Goal: Information Seeking & Learning: Learn about a topic

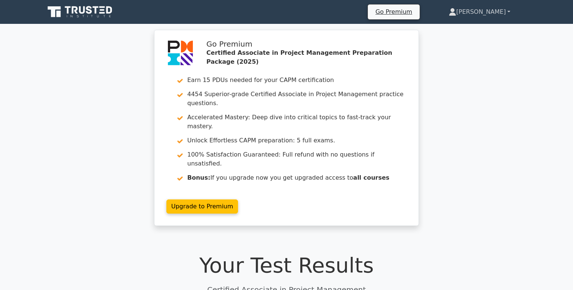
click at [478, 17] on link "[PERSON_NAME]" at bounding box center [479, 11] width 97 height 15
click at [466, 25] on link "Profile" at bounding box center [460, 29] width 59 height 12
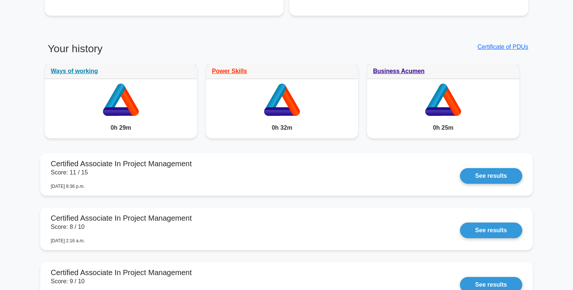
scroll to position [552, 0]
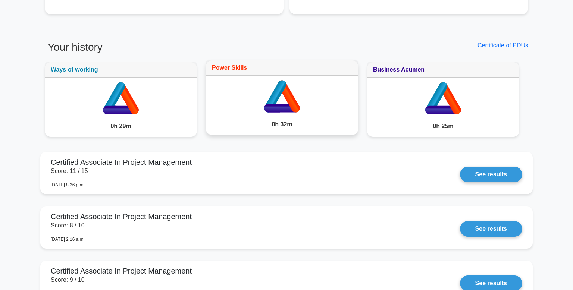
click at [239, 68] on link "Power Skills" at bounding box center [229, 68] width 35 height 6
click at [493, 45] on link "Certificate of PDUs" at bounding box center [502, 45] width 51 height 6
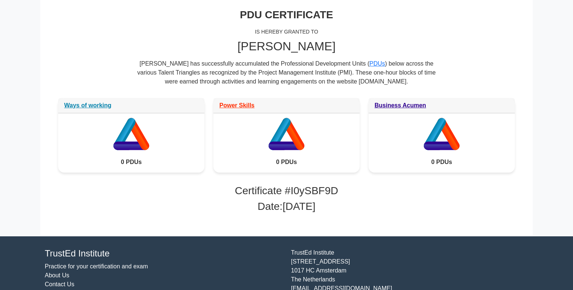
scroll to position [114, 0]
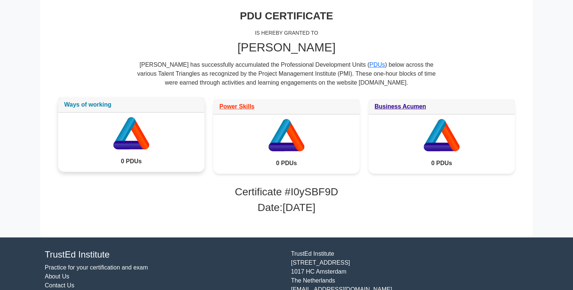
click at [103, 106] on link "Ways of working" at bounding box center [87, 104] width 47 height 6
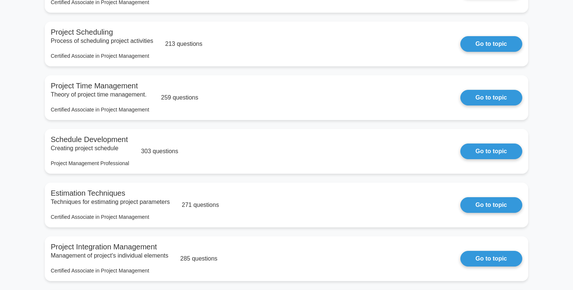
scroll to position [343, 0]
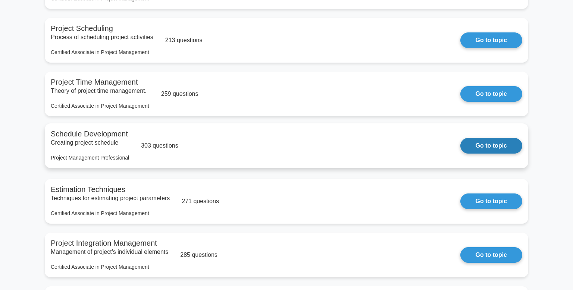
click at [497, 148] on link "Go to topic" at bounding box center [491, 146] width 62 height 16
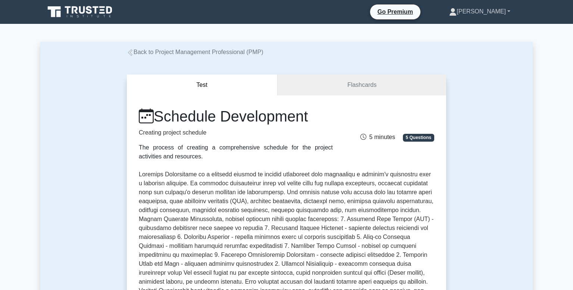
click at [479, 10] on link "[PERSON_NAME]" at bounding box center [479, 11] width 97 height 15
click at [465, 31] on link "Profile" at bounding box center [460, 29] width 59 height 12
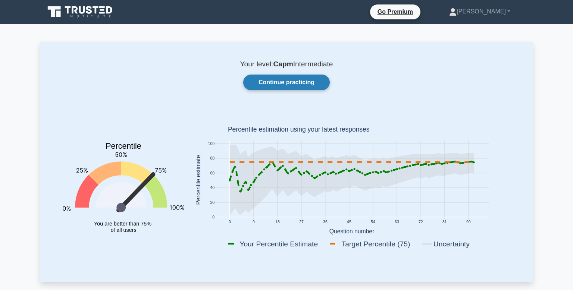
click at [296, 83] on link "Continue practicing" at bounding box center [286, 83] width 87 height 16
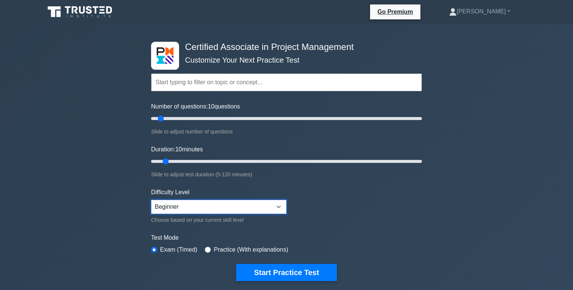
click at [279, 205] on select "Beginner Intermediate Expert" at bounding box center [218, 207] width 135 height 14
click at [164, 119] on input "Number of questions: 10 questions" at bounding box center [286, 118] width 271 height 9
type input "15"
click at [167, 161] on input "Duration: 10 minutes" at bounding box center [286, 161] width 271 height 9
type input "120"
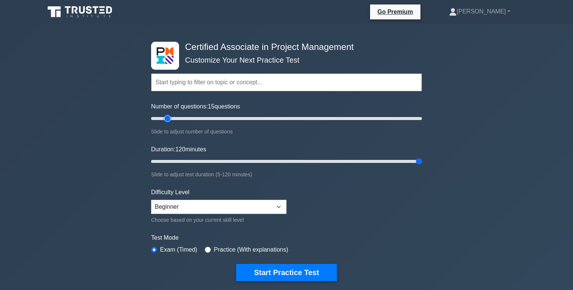
click at [166, 118] on input "Number of questions: 15 questions" at bounding box center [286, 118] width 271 height 9
click at [173, 120] on input "Number of questions: 200 questions" at bounding box center [286, 118] width 271 height 9
type input "15"
click at [173, 160] on input "Duration: 120 minutes" at bounding box center [286, 161] width 271 height 9
type input "15"
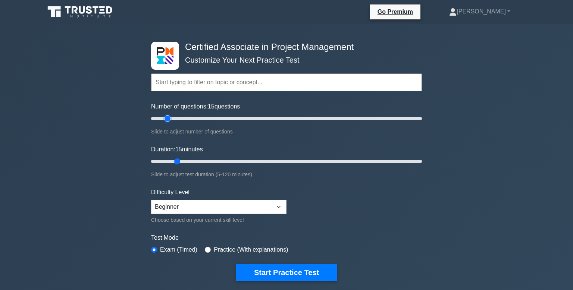
click at [170, 119] on input "Number of questions: 15 questions" at bounding box center [286, 118] width 271 height 9
type input "20"
click at [178, 160] on input "Duration: 15 minutes" at bounding box center [286, 161] width 271 height 9
type input "20"
click at [174, 118] on input "Number of questions: 20 questions" at bounding box center [286, 118] width 271 height 9
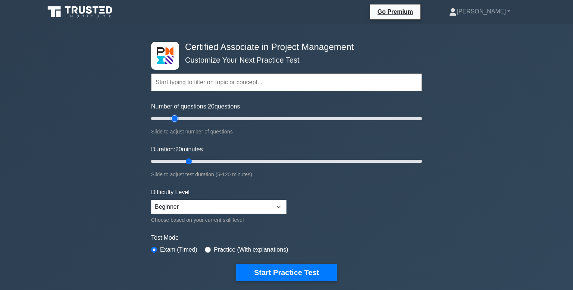
type input "15"
click at [191, 161] on input "Duration: 20 minutes" at bounding box center [286, 161] width 271 height 9
type input "15"
click at [277, 207] on select "Beginner Intermediate Expert" at bounding box center [218, 207] width 135 height 14
select select "intermediate"
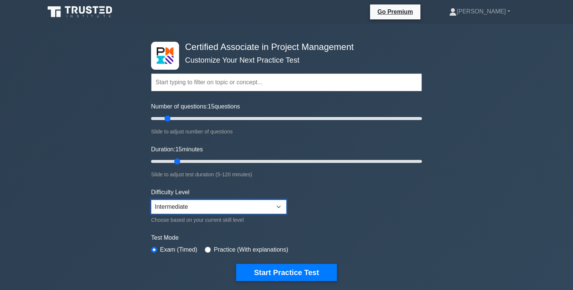
click at [151, 200] on select "Beginner Intermediate Expert" at bounding box center [218, 207] width 135 height 14
click at [177, 161] on input "Duration: 15 minutes" at bounding box center [286, 161] width 271 height 9
type input "5"
click at [169, 118] on input "Number of questions: 15 questions" at bounding box center [286, 118] width 271 height 9
type input "5"
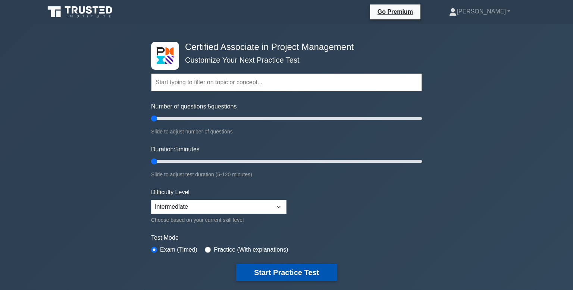
click at [253, 271] on button "Start Practice Test" at bounding box center [286, 272] width 101 height 17
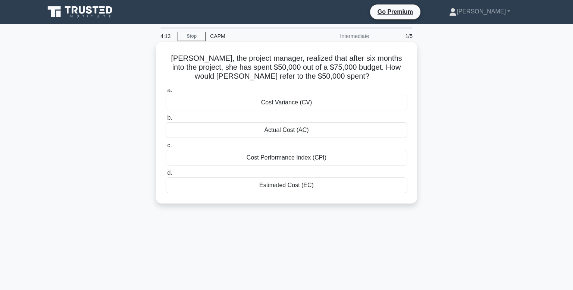
click at [277, 101] on div "Cost Variance (CV)" at bounding box center [287, 103] width 242 height 16
click at [166, 93] on input "a. Cost Variance (CV)" at bounding box center [166, 90] width 0 height 5
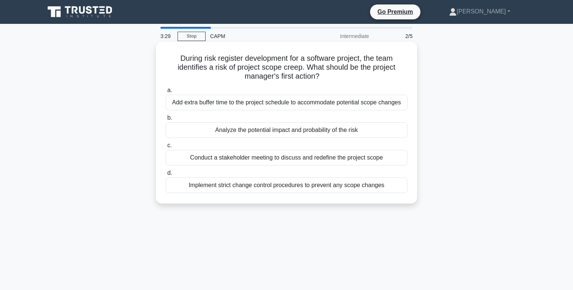
click at [170, 106] on div "Add extra buffer time to the project schedule to accommodate potential scope ch…" at bounding box center [287, 103] width 242 height 16
click at [166, 93] on input "a. Add extra buffer time to the project schedule to accommodate potential scope…" at bounding box center [166, 90] width 0 height 5
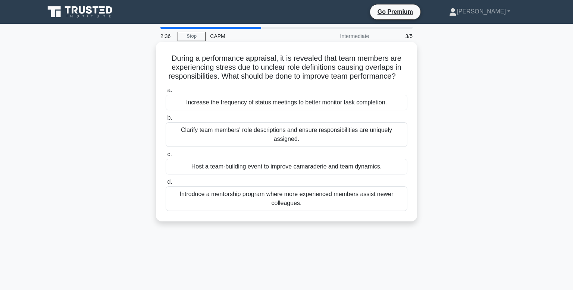
click at [172, 128] on div "Clarify team members' role descriptions and ensure responsibilities are uniquel…" at bounding box center [287, 134] width 242 height 25
click at [166, 120] on input "b. Clarify team members' role descriptions and ensure responsibilities are uniq…" at bounding box center [166, 118] width 0 height 5
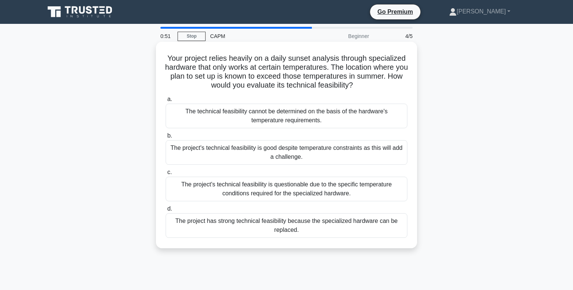
click at [364, 115] on div "The technical feasibility cannot be determined on the basis of the hardware's t…" at bounding box center [287, 116] width 242 height 25
click at [166, 102] on input "a. The technical feasibility cannot be determined on the basis of the hardware'…" at bounding box center [166, 99] width 0 height 5
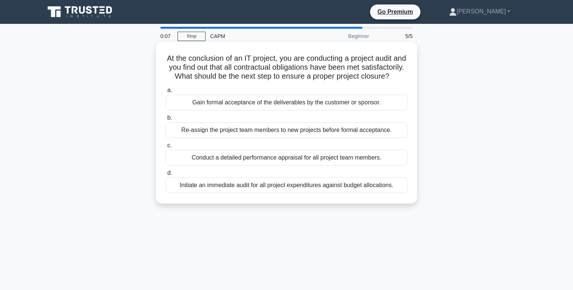
click at [302, 160] on div "Conduct a detailed performance appraisal for all project team members." at bounding box center [287, 158] width 242 height 16
click at [166, 148] on input "c. Conduct a detailed performance appraisal for all project team members." at bounding box center [166, 145] width 0 height 5
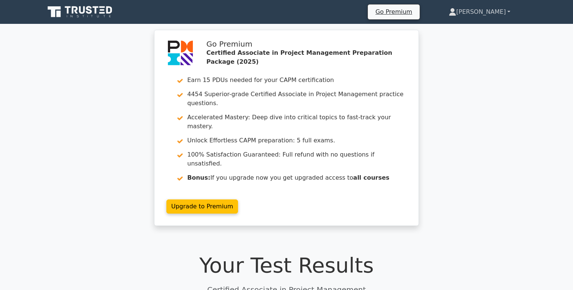
click at [456, 13] on icon at bounding box center [452, 14] width 7 height 3
click at [473, 29] on link "Profile" at bounding box center [460, 29] width 59 height 12
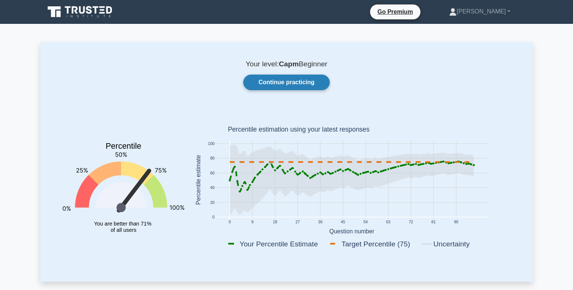
click at [305, 85] on link "Continue practicing" at bounding box center [286, 83] width 87 height 16
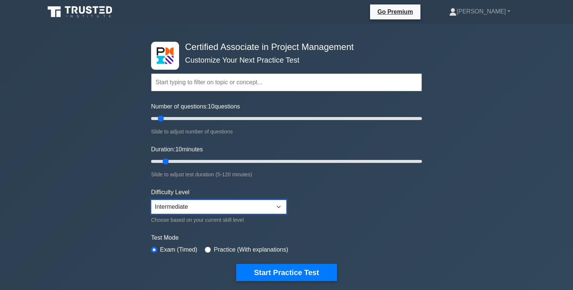
click at [185, 208] on select "Beginner Intermediate Expert" at bounding box center [218, 207] width 135 height 14
select select "beginner"
click at [151, 200] on select "Beginner Intermediate Expert" at bounding box center [218, 207] width 135 height 14
click at [161, 117] on input "Number of questions: 10 questions" at bounding box center [286, 118] width 271 height 9
type input "15"
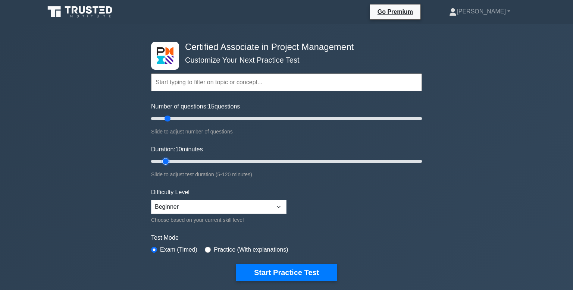
click at [167, 160] on input "Duration: 10 minutes" at bounding box center [286, 161] width 271 height 9
type input "15"
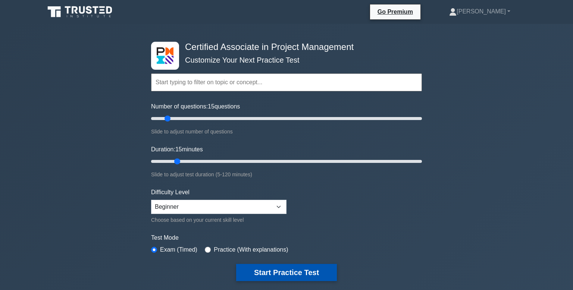
click at [274, 272] on button "Start Practice Test" at bounding box center [286, 272] width 101 height 17
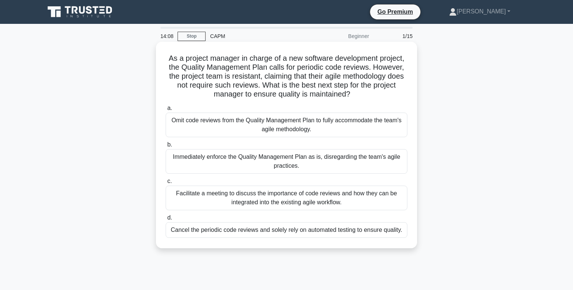
click at [325, 194] on div "Facilitate a meeting to discuss the importance of code reviews and how they can…" at bounding box center [287, 198] width 242 height 25
click at [166, 184] on input "c. Facilitate a meeting to discuss the importance of code reviews and how they …" at bounding box center [166, 181] width 0 height 5
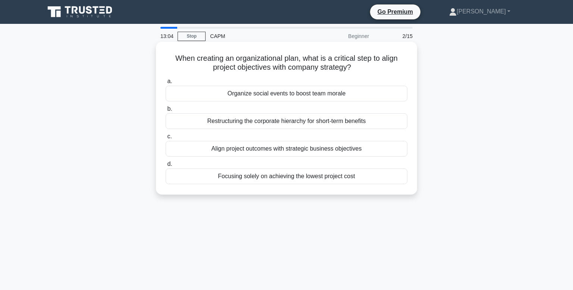
click at [245, 150] on div "Align project outcomes with strategic business objectives" at bounding box center [287, 149] width 242 height 16
click at [166, 139] on input "c. Align project outcomes with strategic business objectives" at bounding box center [166, 136] width 0 height 5
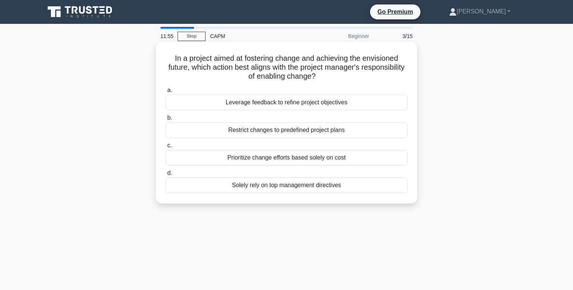
click at [253, 159] on div "Prioritize change efforts based solely on cost" at bounding box center [287, 158] width 242 height 16
click at [166, 148] on input "c. Prioritize change efforts based solely on cost" at bounding box center [166, 145] width 0 height 5
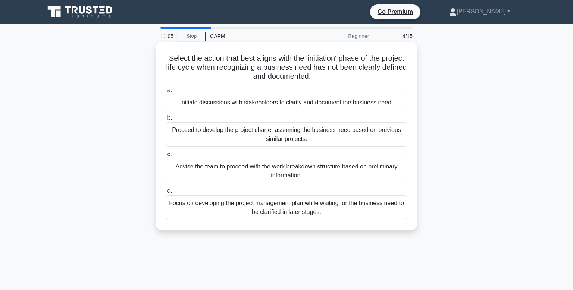
click at [211, 104] on div "Initiate discussions with stakeholders to clarify and document the business nee…" at bounding box center [287, 103] width 242 height 16
click at [166, 93] on input "a. Initiate discussions with stakeholders to clarify and document the business …" at bounding box center [166, 90] width 0 height 5
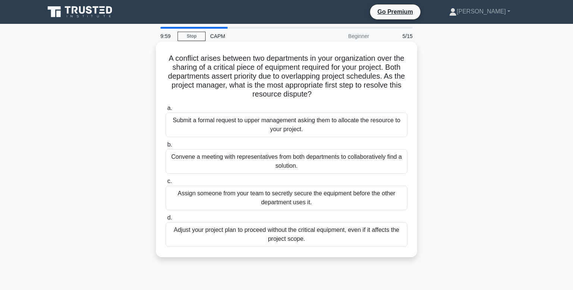
click at [177, 162] on div "Convene a meeting with representatives from both departments to collaboratively…" at bounding box center [287, 161] width 242 height 25
click at [166, 147] on input "b. Convene a meeting with representatives from both departments to collaborativ…" at bounding box center [166, 144] width 0 height 5
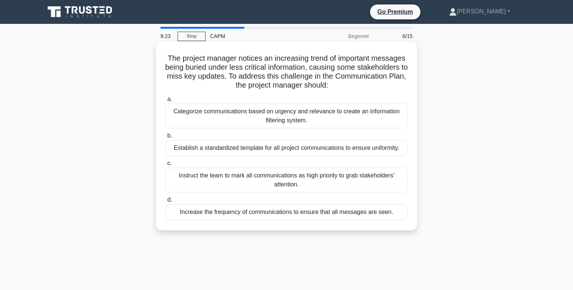
click at [182, 116] on div "Categorize communications based on urgency and relevance to create an informati…" at bounding box center [287, 116] width 242 height 25
click at [166, 102] on input "a. Categorize communications based on urgency and relevance to create an inform…" at bounding box center [166, 99] width 0 height 5
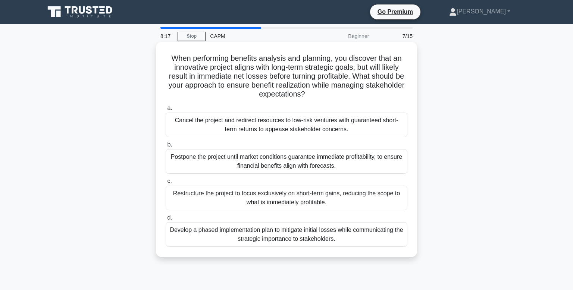
click at [177, 201] on div "Restructure the project to focus exclusively on short-term gains, reducing the …" at bounding box center [287, 198] width 242 height 25
click at [166, 184] on input "c. Restructure the project to focus exclusively on short-term gains, reducing t…" at bounding box center [166, 181] width 0 height 5
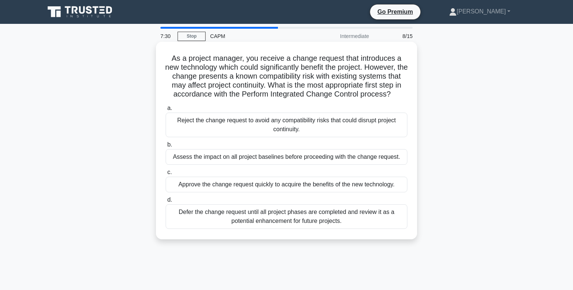
click at [377, 156] on div "Assess the impact on all project baselines before proceeding with the change re…" at bounding box center [287, 157] width 242 height 16
click at [166, 147] on input "b. Assess the impact on all project baselines before proceeding with the change…" at bounding box center [166, 144] width 0 height 5
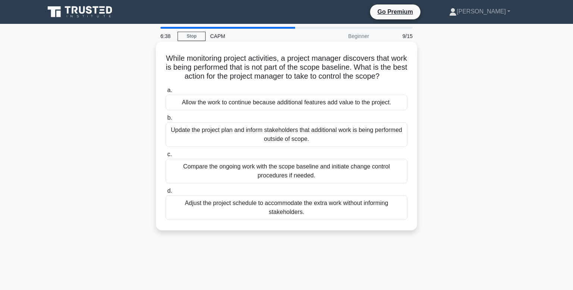
click at [361, 170] on div "Compare the ongoing work with the scope baseline and initiate change control pr…" at bounding box center [287, 171] width 242 height 25
click at [166, 157] on input "c. Compare the ongoing work with the scope baseline and initiate change control…" at bounding box center [166, 154] width 0 height 5
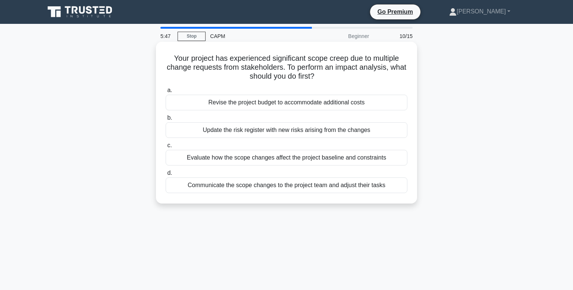
click at [365, 159] on div "Evaluate how the scope changes affect the project baseline and constraints" at bounding box center [287, 158] width 242 height 16
click at [166, 148] on input "c. Evaluate how the scope changes affect the project baseline and constraints" at bounding box center [166, 145] width 0 height 5
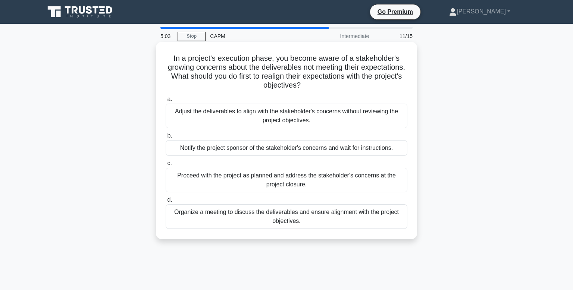
click at [393, 220] on div "Organize a meeting to discuss the deliverables and ensure alignment with the pr…" at bounding box center [287, 216] width 242 height 25
click at [166, 203] on input "d. Organize a meeting to discuss the deliverables and ensure alignment with the…" at bounding box center [166, 200] width 0 height 5
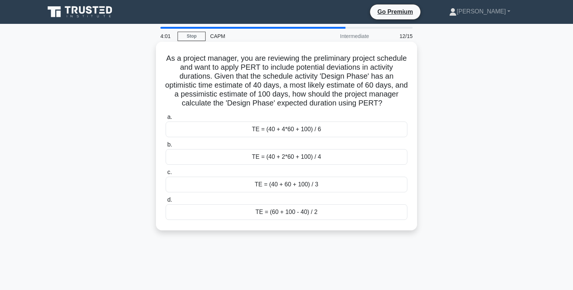
click at [269, 126] on div "TE = (40 + 4*60 + 100) / 6" at bounding box center [287, 130] width 242 height 16
click at [166, 120] on input "a. TE = (40 + 4*60 + 100) / 6" at bounding box center [166, 117] width 0 height 5
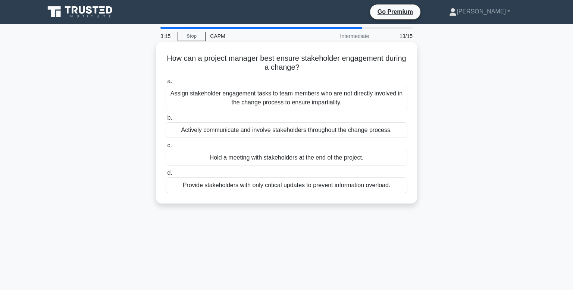
click at [183, 193] on div "Provide stakeholders with only critical updates to prevent information overload." at bounding box center [287, 186] width 242 height 16
click at [166, 176] on input "d. Provide stakeholders with only critical updates to prevent information overl…" at bounding box center [166, 173] width 0 height 5
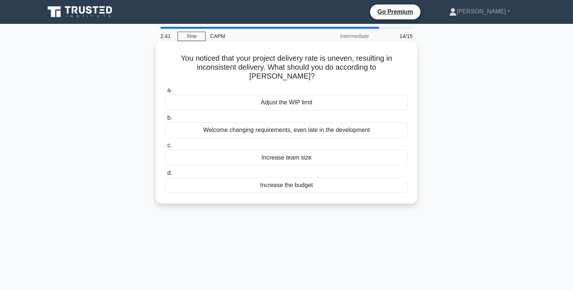
click at [228, 98] on div "Adjust the WIP limit" at bounding box center [287, 103] width 242 height 16
click at [166, 93] on input "a. Adjust the WIP limit" at bounding box center [166, 90] width 0 height 5
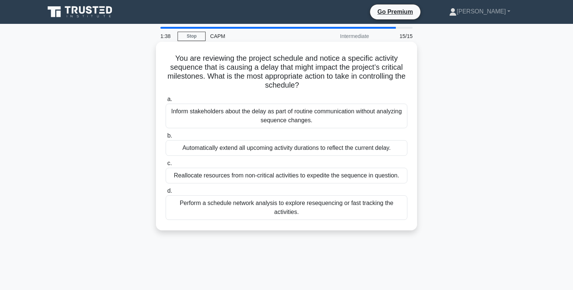
click at [181, 210] on div "Perform a schedule network analysis to explore resequencing or fast tracking th…" at bounding box center [287, 207] width 242 height 25
click at [166, 194] on input "d. Perform a schedule network analysis to explore resequencing or fast tracking…" at bounding box center [166, 191] width 0 height 5
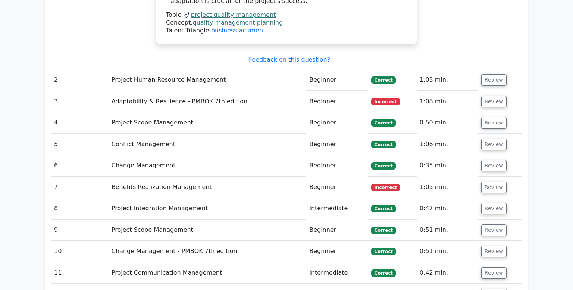
scroll to position [1189, 0]
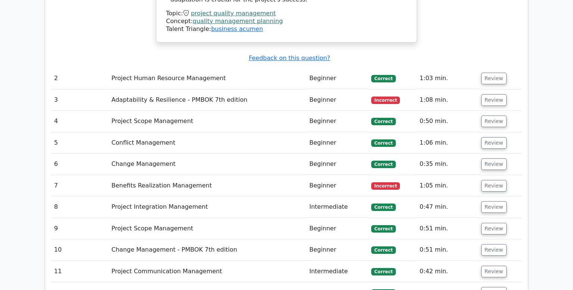
click at [114, 90] on td "Adaptability & Resilience - PMBOK 7th edition" at bounding box center [208, 100] width 198 height 21
click at [495, 94] on button "Review" at bounding box center [493, 100] width 25 height 12
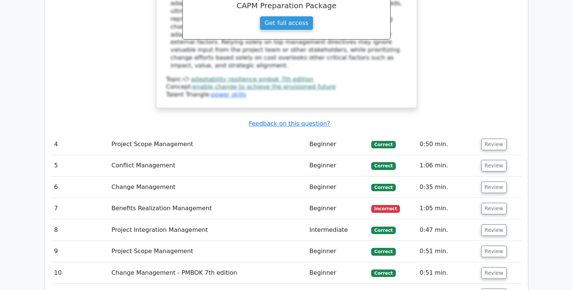
scroll to position [1508, 0]
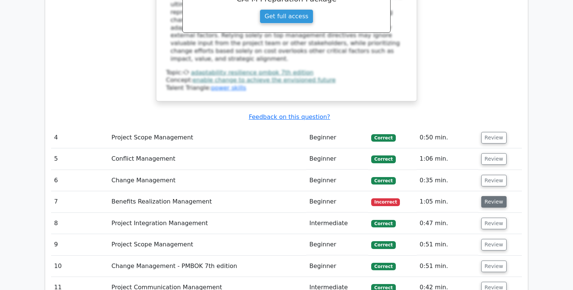
click at [494, 196] on button "Review" at bounding box center [493, 202] width 25 height 12
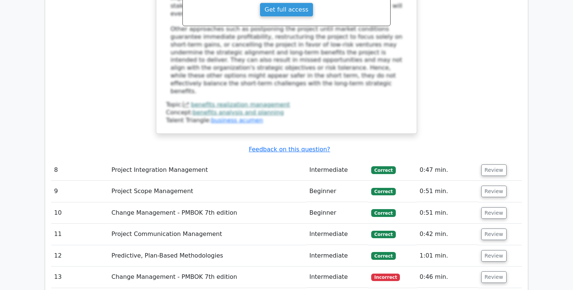
scroll to position [1984, 0]
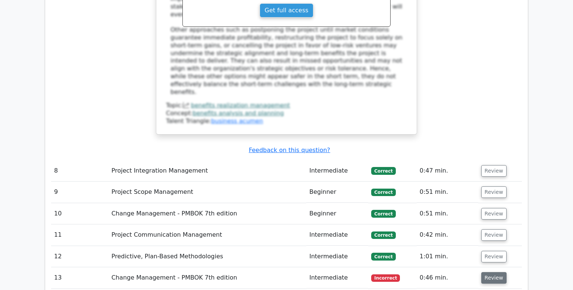
click at [494, 272] on button "Review" at bounding box center [493, 278] width 25 height 12
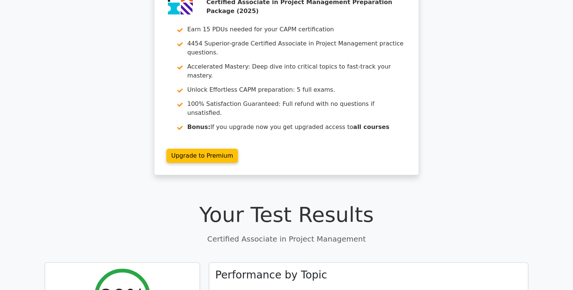
scroll to position [0, 0]
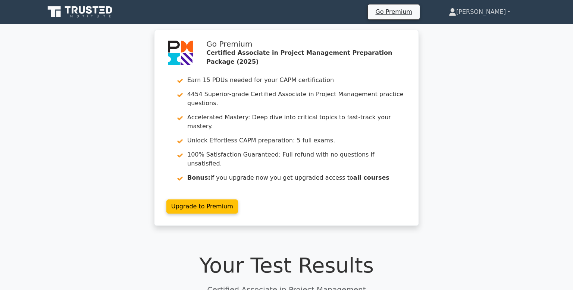
click at [486, 12] on link "[PERSON_NAME]" at bounding box center [479, 11] width 97 height 15
click at [463, 26] on link "Profile" at bounding box center [460, 29] width 59 height 12
